Goal: Go to known website: Access a specific website the user already knows

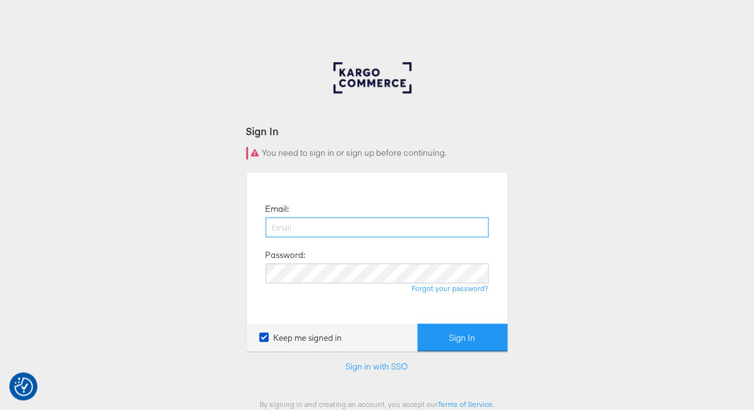
type input "george.aguila@kargo.com"
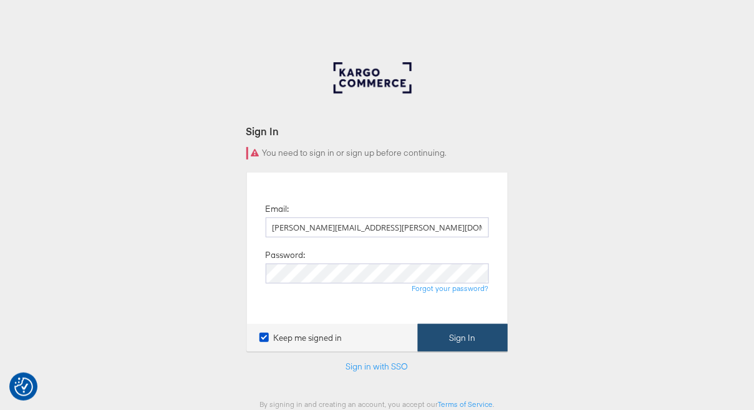
click at [450, 338] on button "Sign In" at bounding box center [463, 338] width 90 height 28
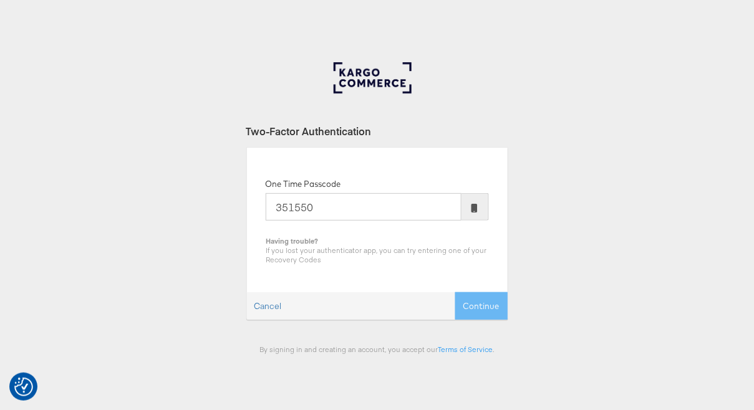
type input "351550"
click at [455, 292] on button "Continue" at bounding box center [481, 306] width 52 height 28
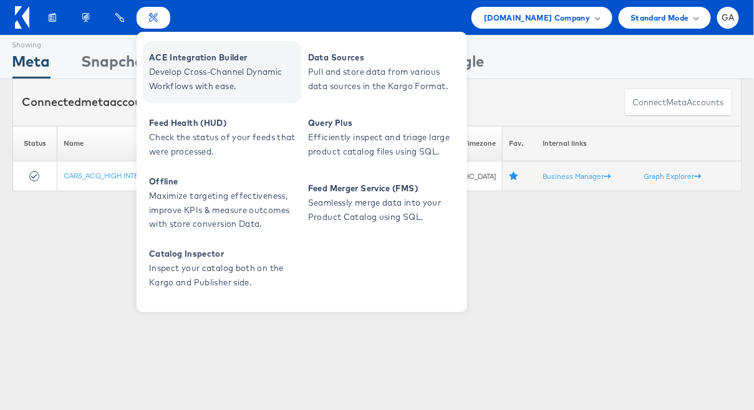
click at [234, 64] on span "ACE Integration Builder" at bounding box center [224, 58] width 150 height 14
